Goal: Information Seeking & Learning: Compare options

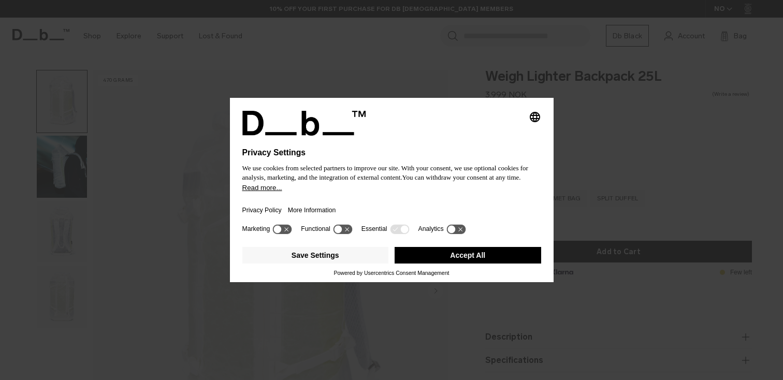
click at [434, 205] on div "Privacy Policy More Information" at bounding box center [391, 207] width 299 height 30
click at [463, 264] on button "Accept All" at bounding box center [468, 255] width 147 height 17
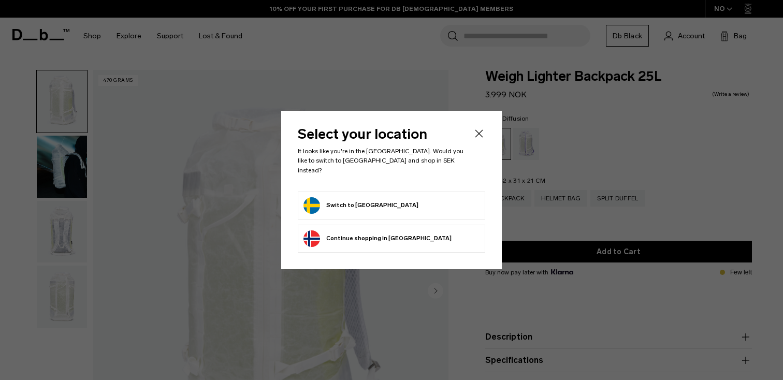
click at [433, 205] on form "Switch to Sweden" at bounding box center [391, 205] width 176 height 17
click at [342, 199] on button "Switch to Sweden" at bounding box center [360, 205] width 115 height 17
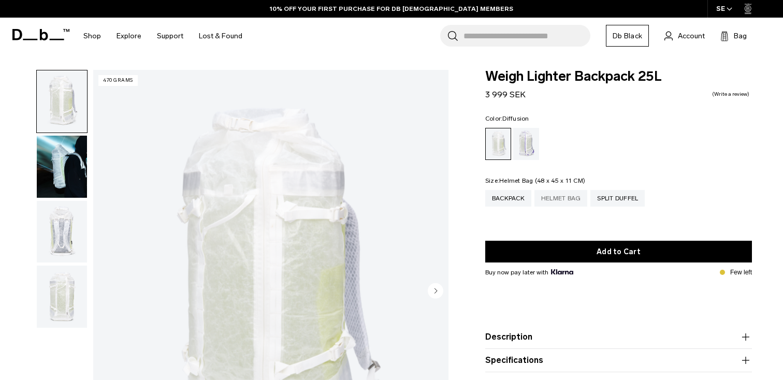
click at [558, 200] on div "Helmet Bag" at bounding box center [560, 198] width 53 height 17
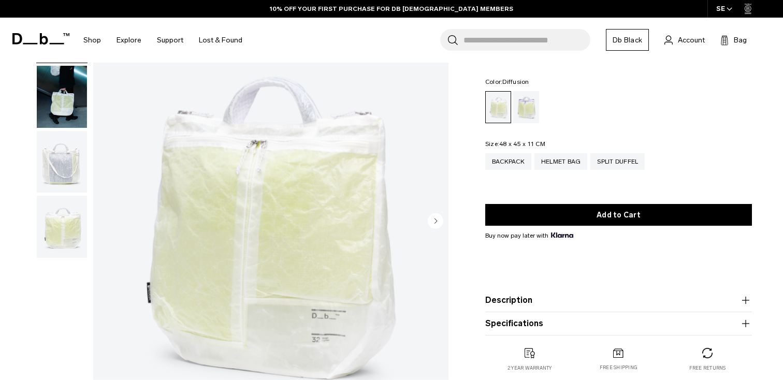
scroll to position [69, 0]
click at [611, 161] on div "Split Duffel" at bounding box center [617, 161] width 54 height 17
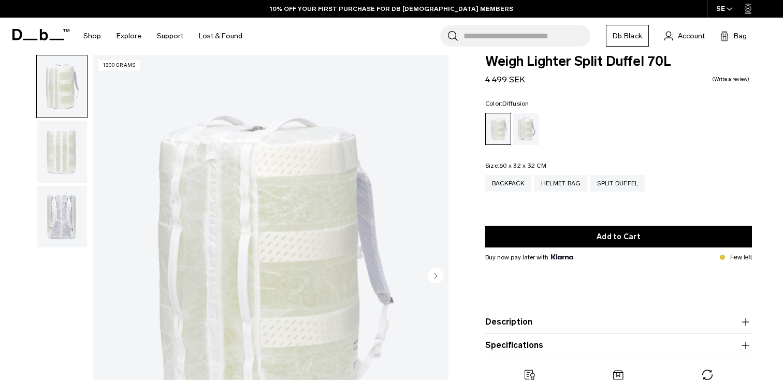
scroll to position [13, 0]
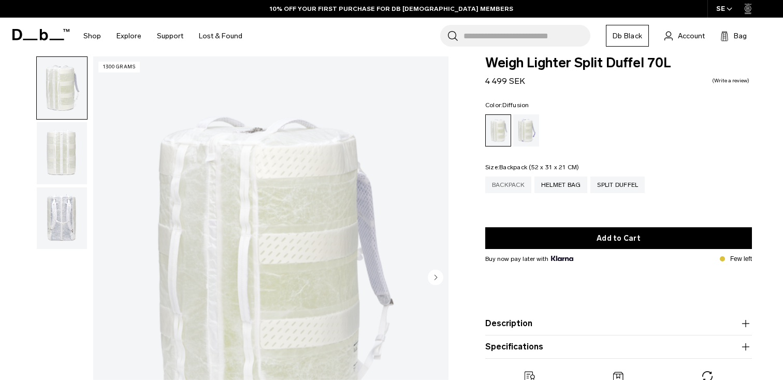
click at [499, 186] on div "Backpack" at bounding box center [508, 185] width 46 height 17
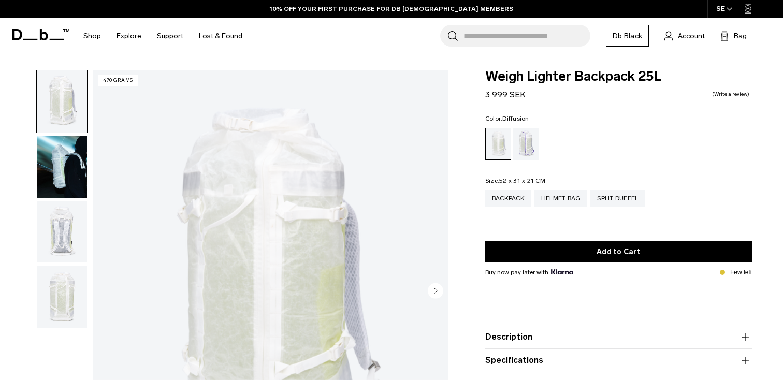
click at [75, 170] on img "button" at bounding box center [62, 167] width 50 height 62
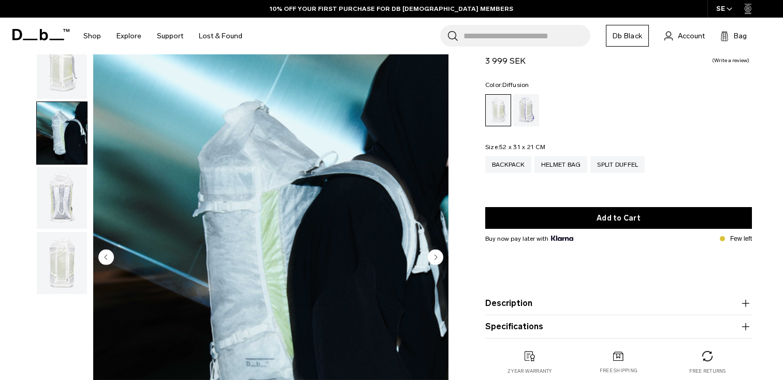
scroll to position [33, 0]
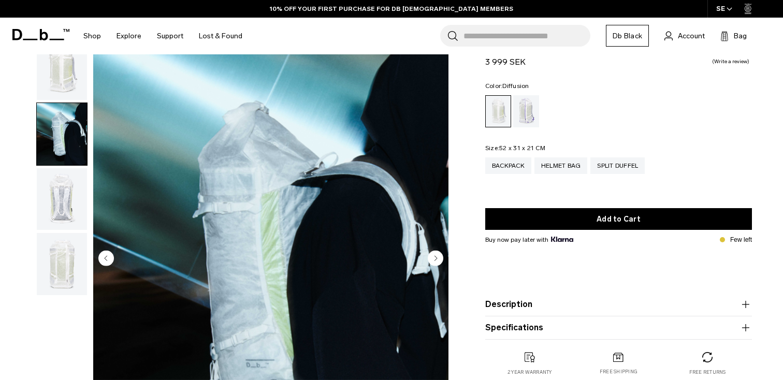
click at [46, 197] on img "button" at bounding box center [62, 199] width 50 height 62
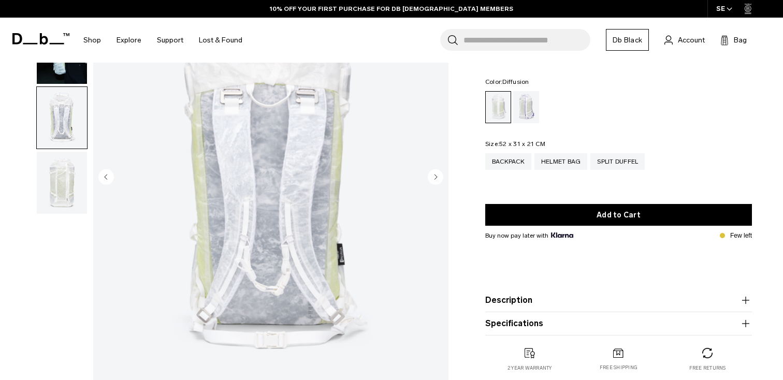
scroll to position [133, 0]
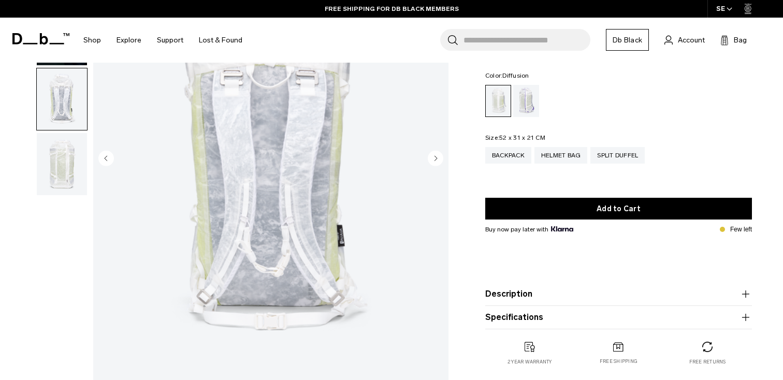
click at [68, 173] on img "button" at bounding box center [62, 164] width 50 height 62
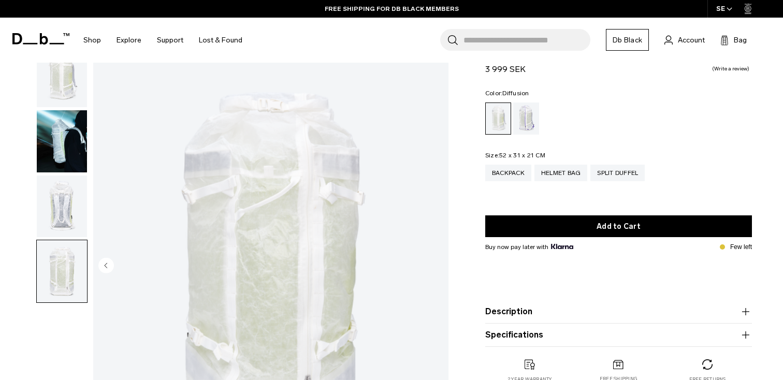
scroll to position [0, 0]
